Goal: Complete application form

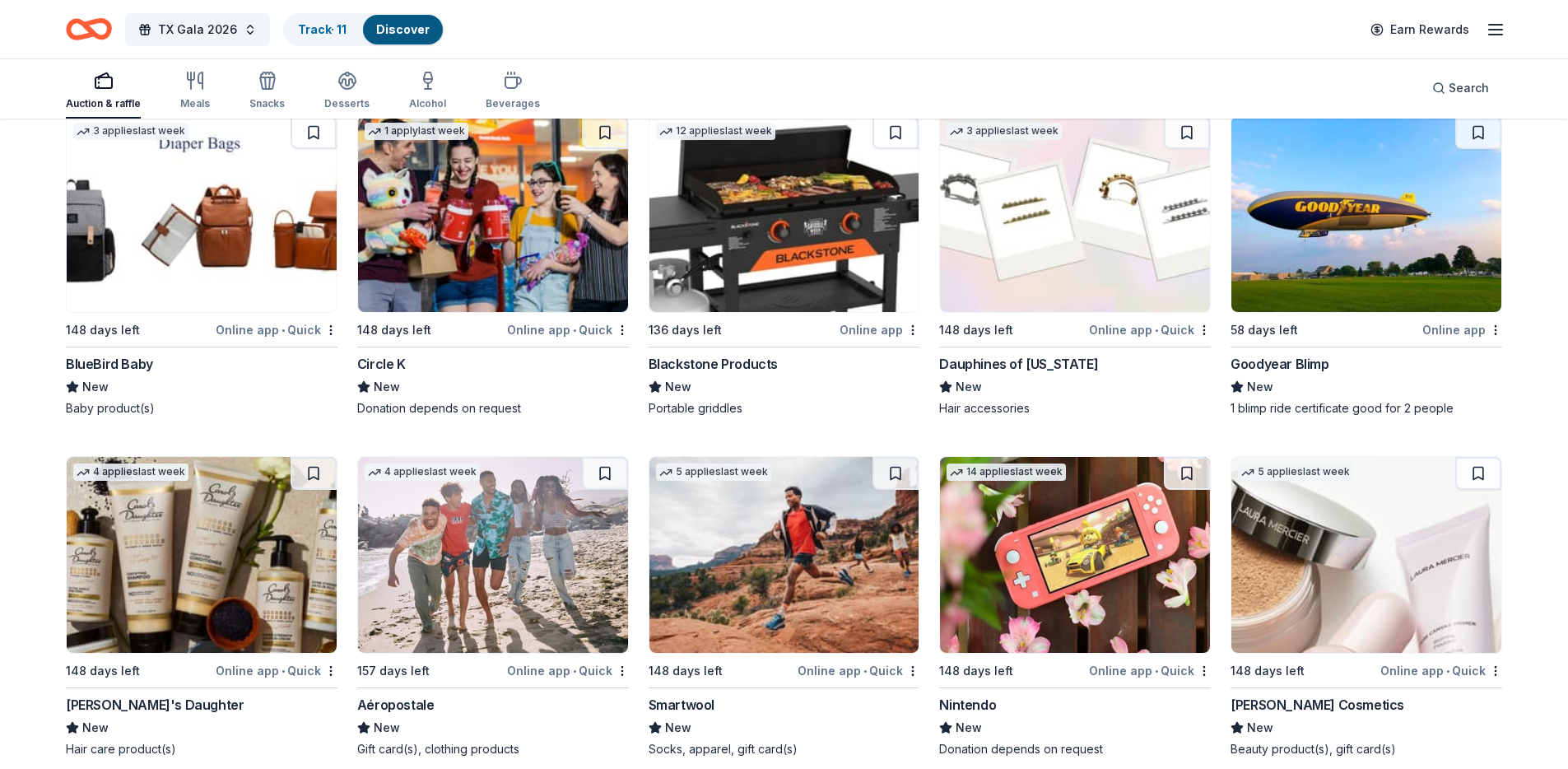
scroll to position [19205, 0]
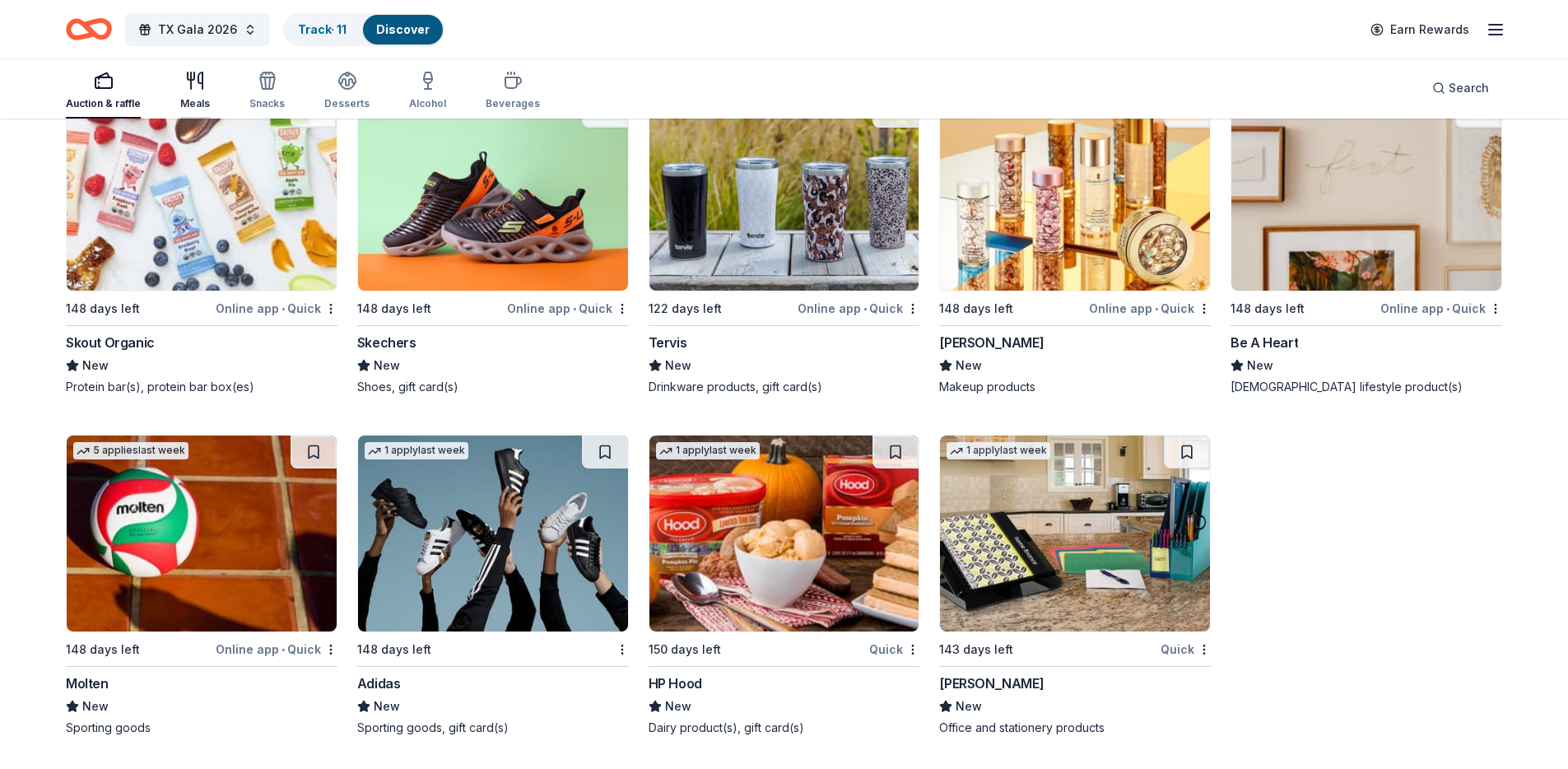
click at [191, 91] on div "Meals" at bounding box center [195, 90] width 30 height 39
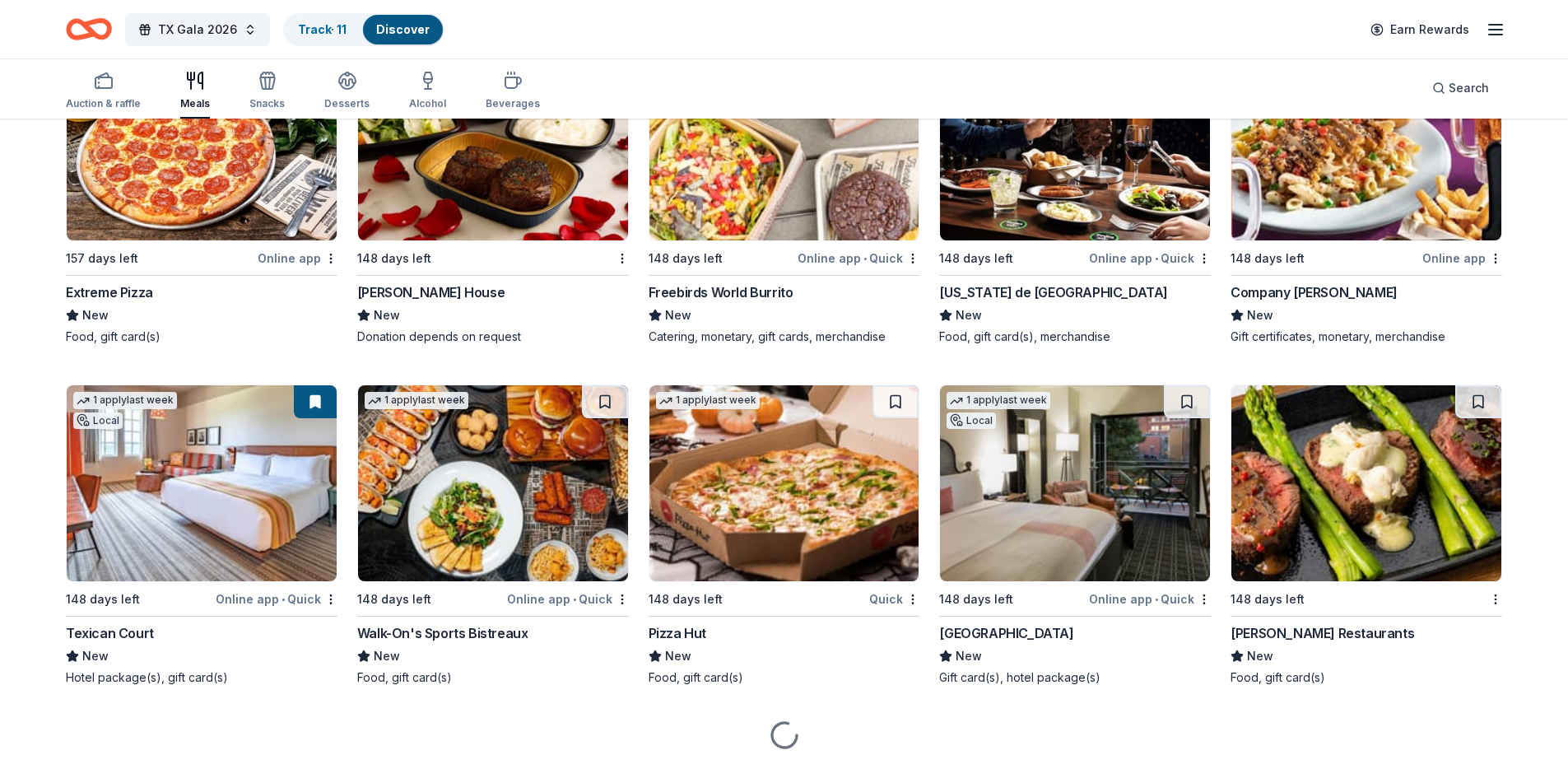
scroll to position [3798, 0]
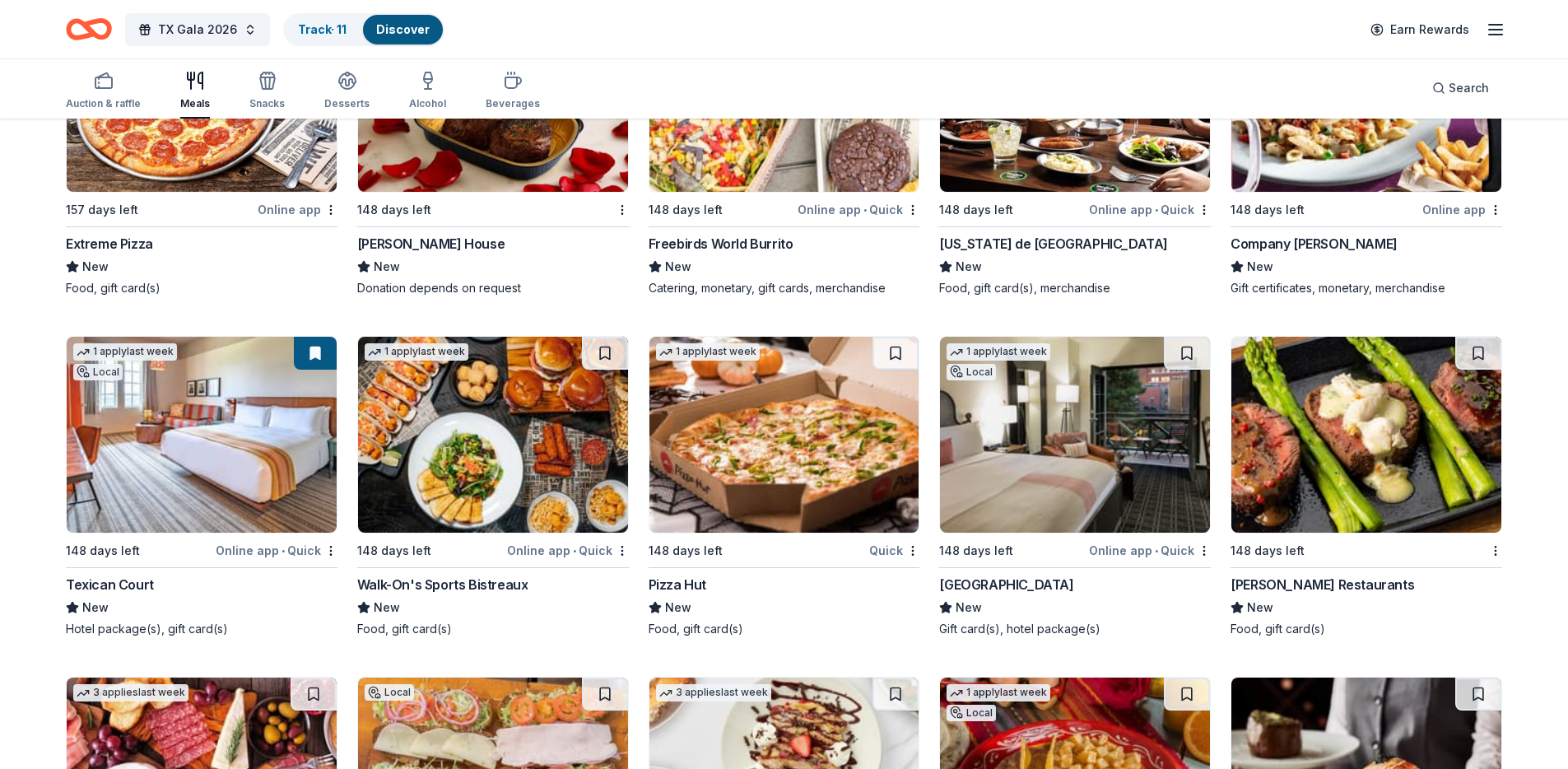
click at [1349, 486] on img at bounding box center [1367, 434] width 270 height 196
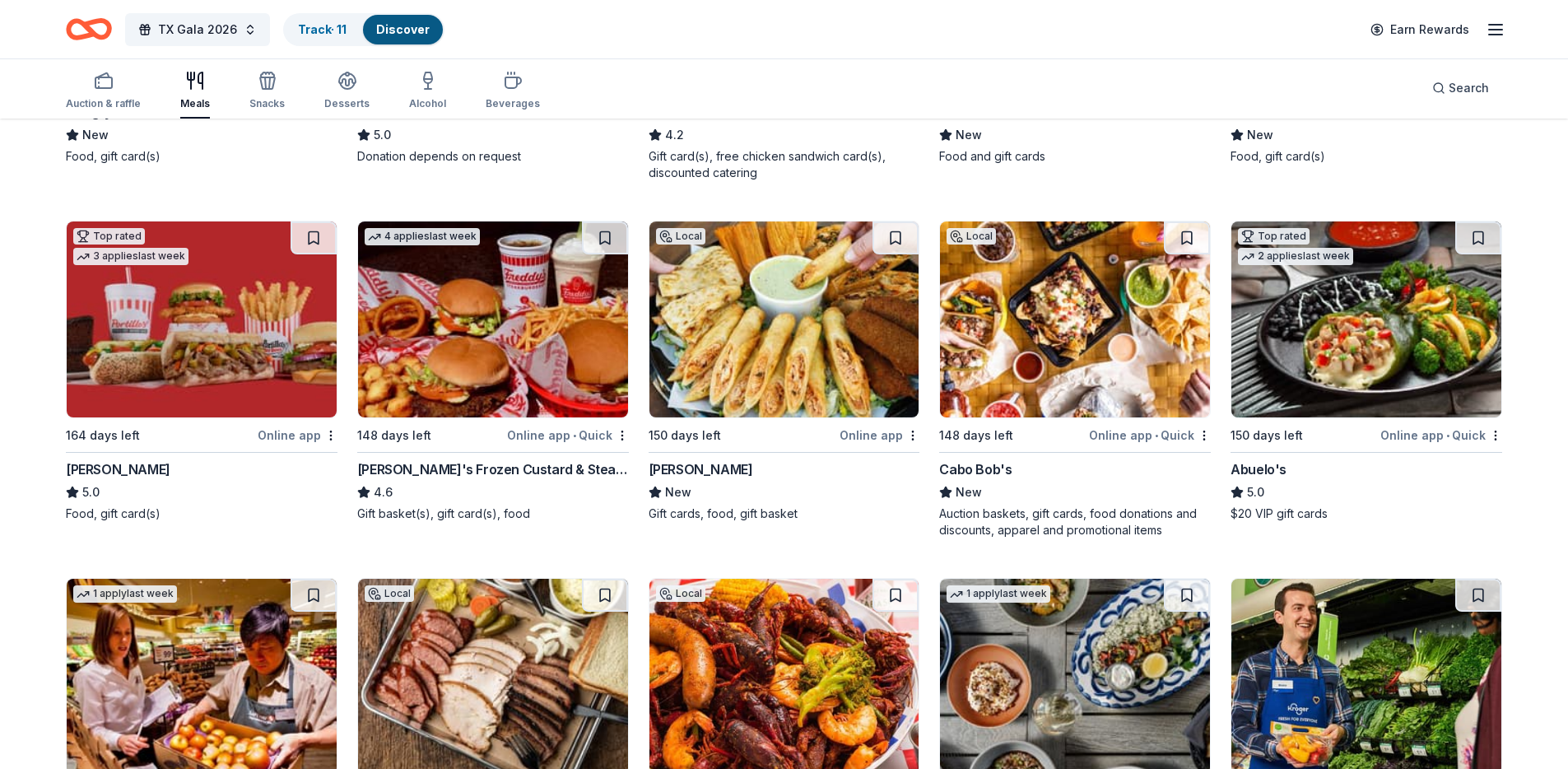
scroll to position [0, 0]
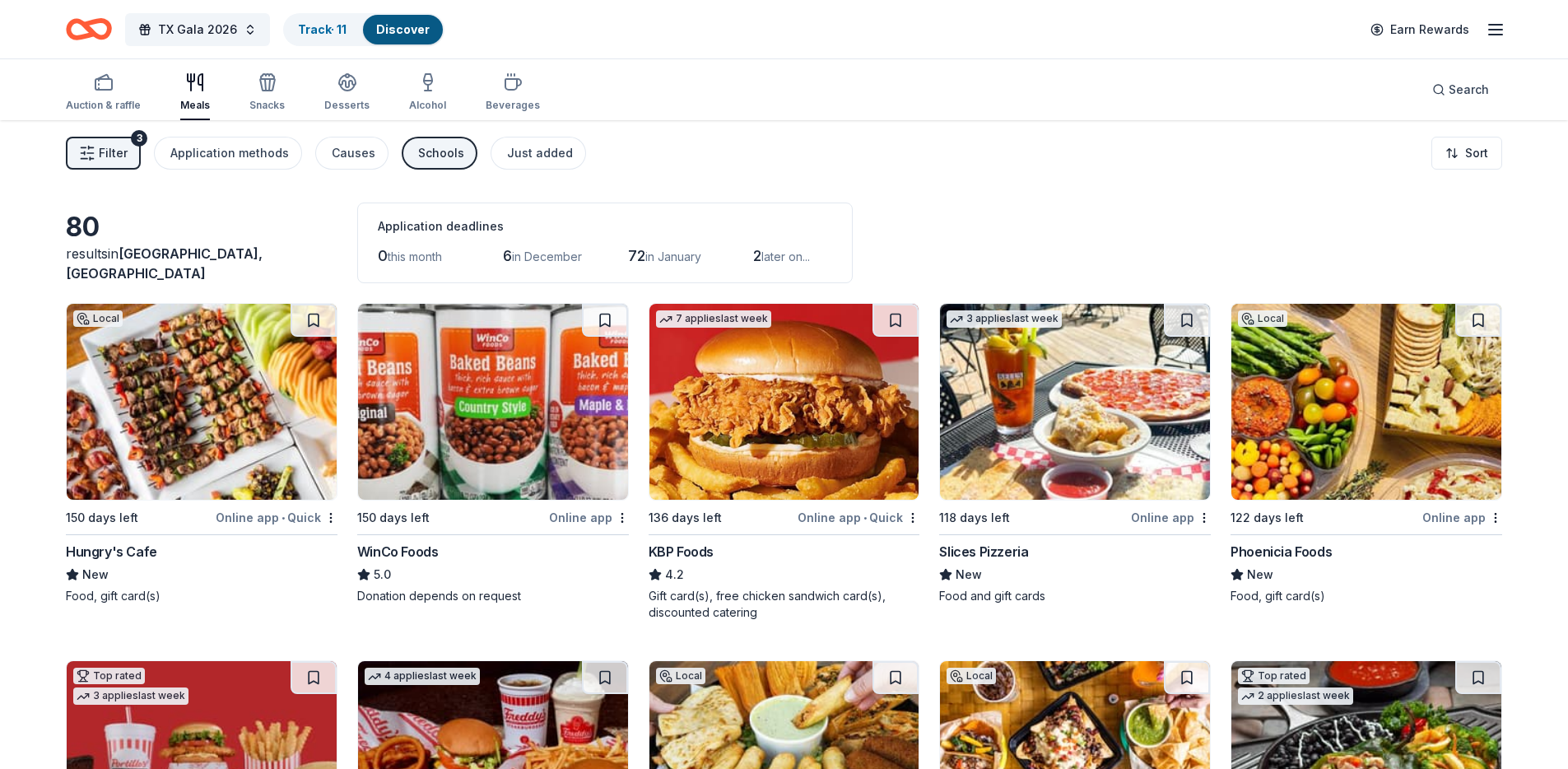
click at [188, 93] on div "Meals" at bounding box center [195, 92] width 30 height 39
drag, startPoint x: 103, startPoint y: 96, endPoint x: 112, endPoint y: 106, distance: 13.5
click at [103, 96] on div "Auction & raffle" at bounding box center [104, 92] width 75 height 39
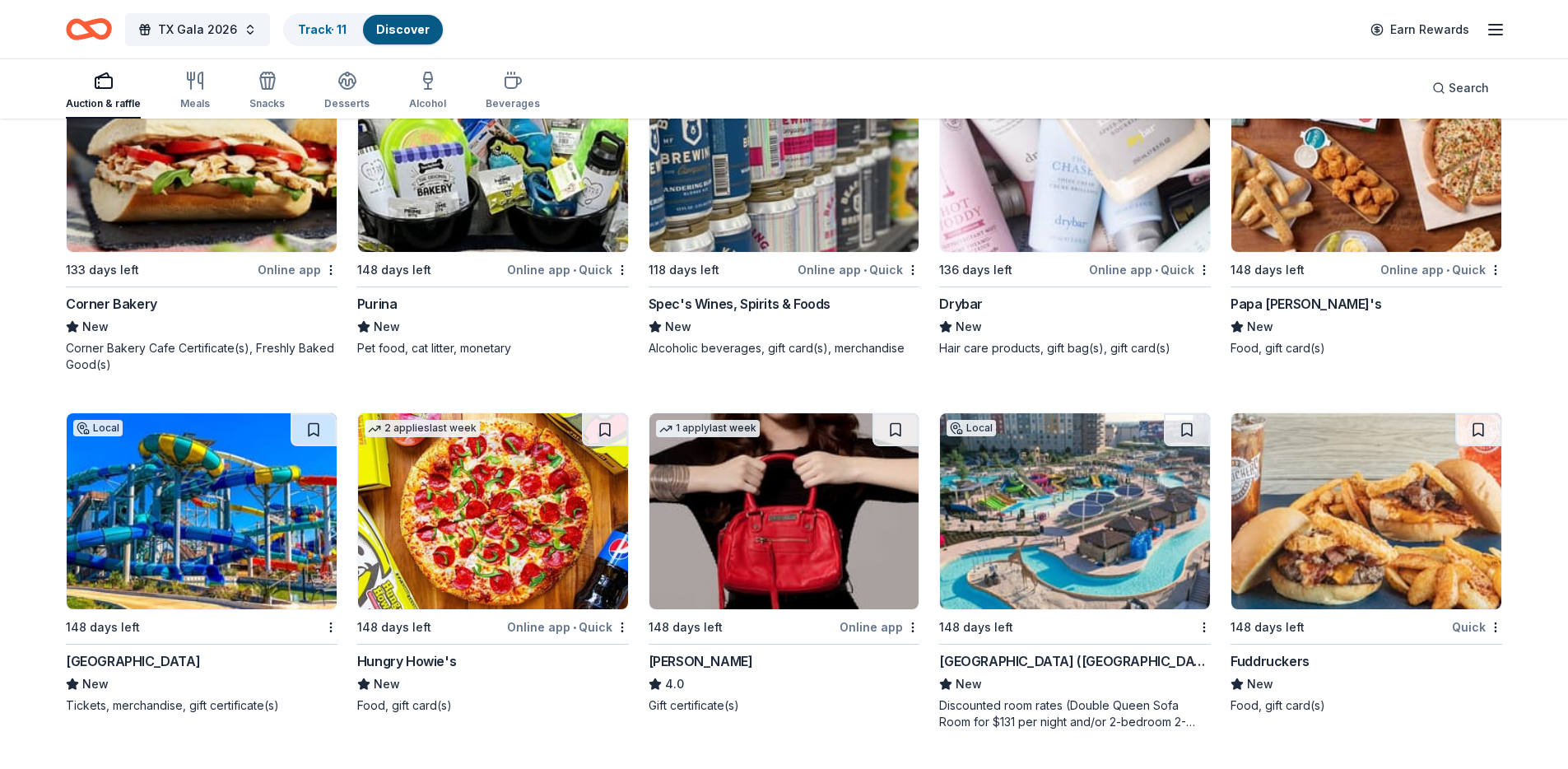
scroll to position [15017, 0]
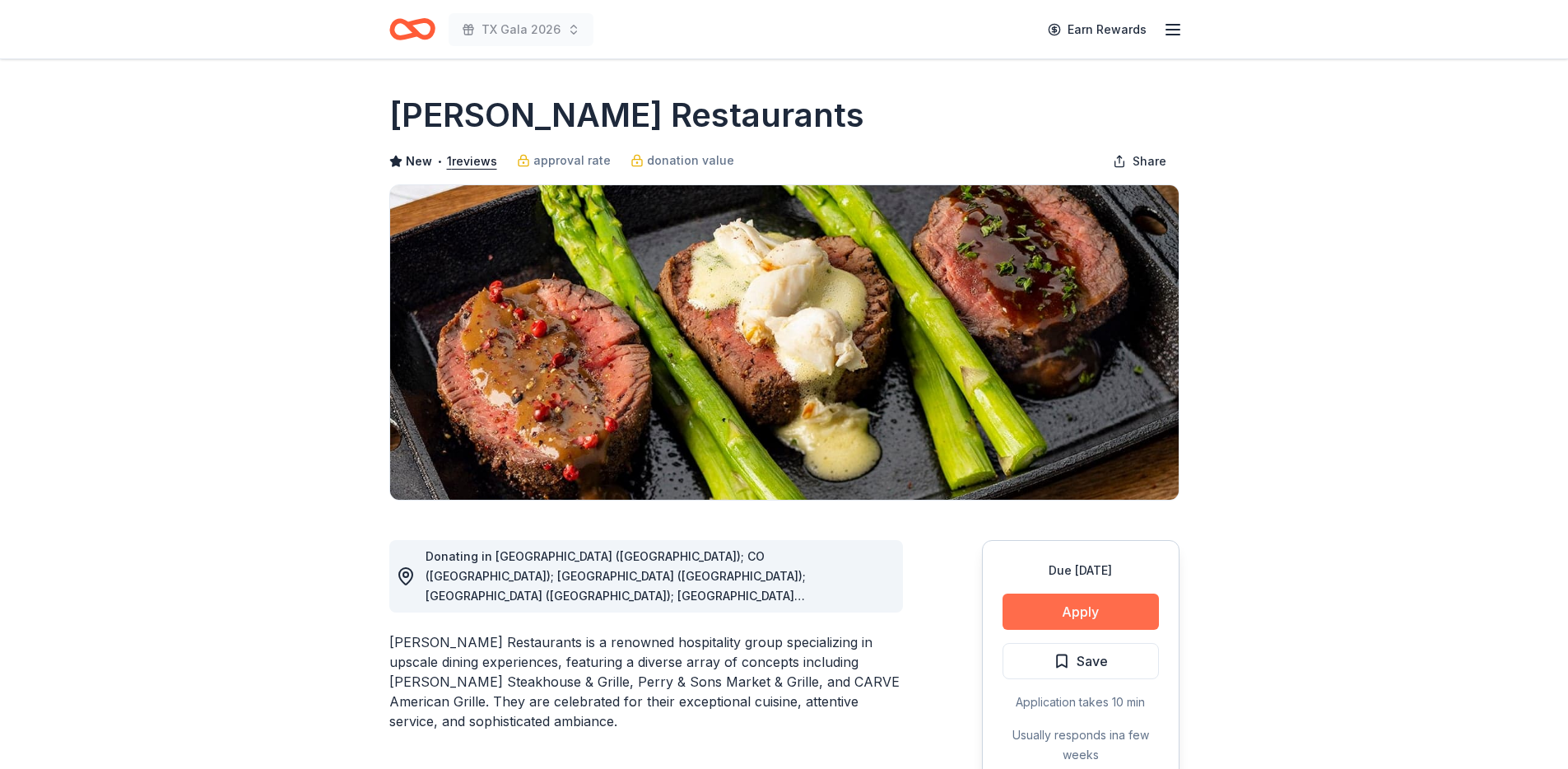
click at [1070, 614] on button "Apply" at bounding box center [1081, 612] width 156 height 36
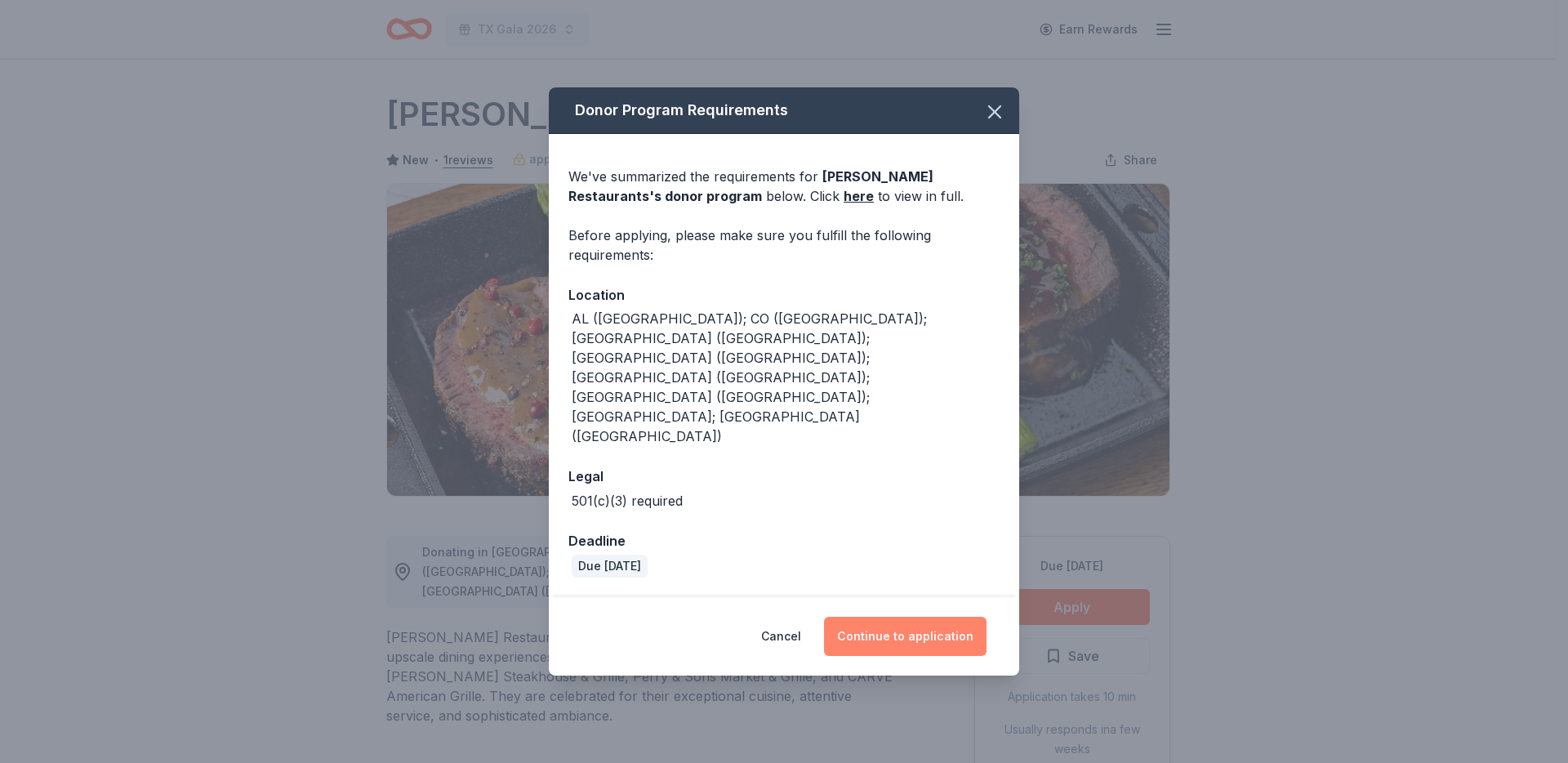
click at [905, 616] on button "Continue to application" at bounding box center [905, 636] width 163 height 39
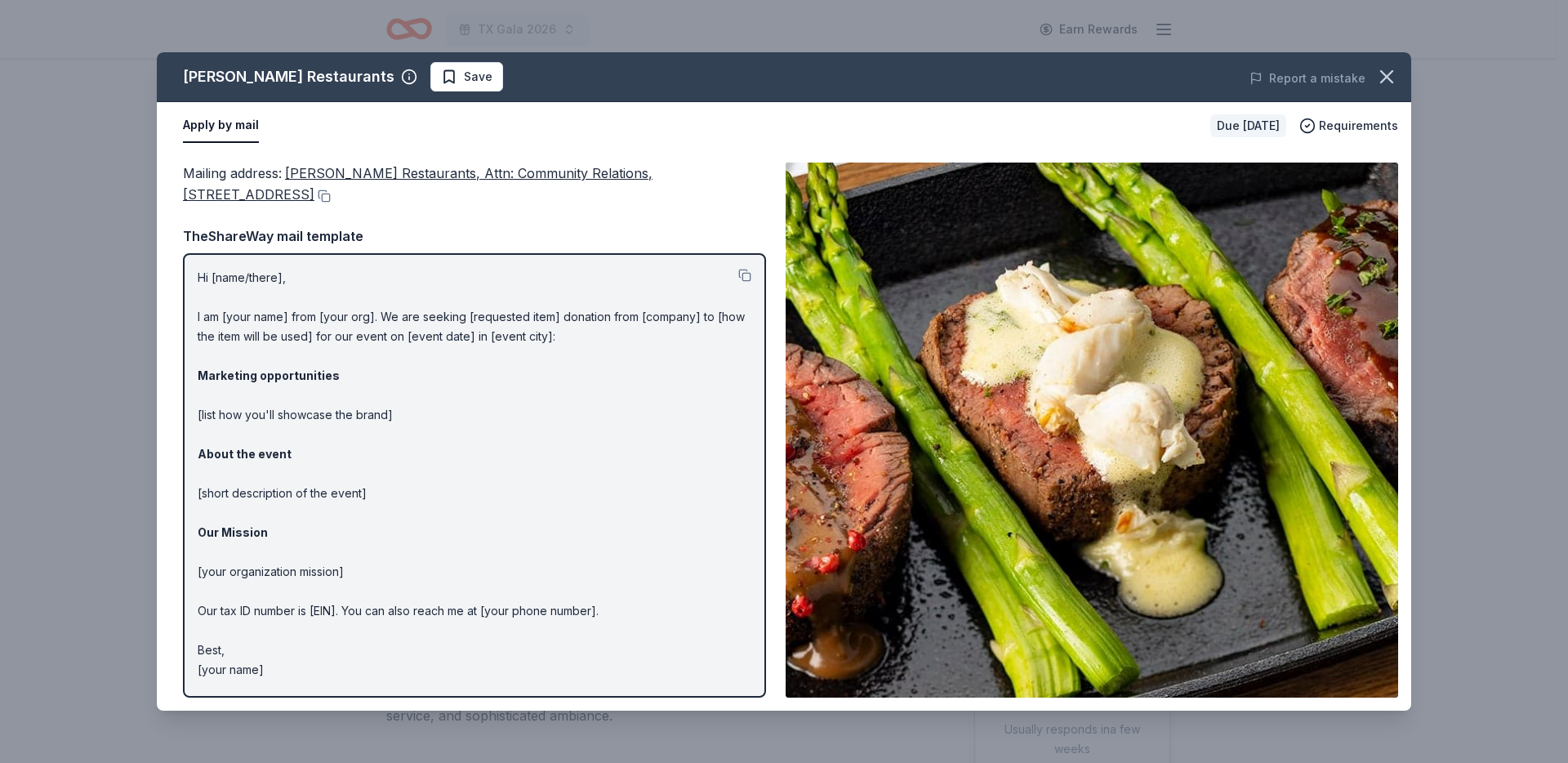
click at [228, 123] on button "Apply by mail" at bounding box center [221, 126] width 76 height 34
click at [1383, 72] on icon "button" at bounding box center [1387, 77] width 11 height 11
